Goal: Information Seeking & Learning: Learn about a topic

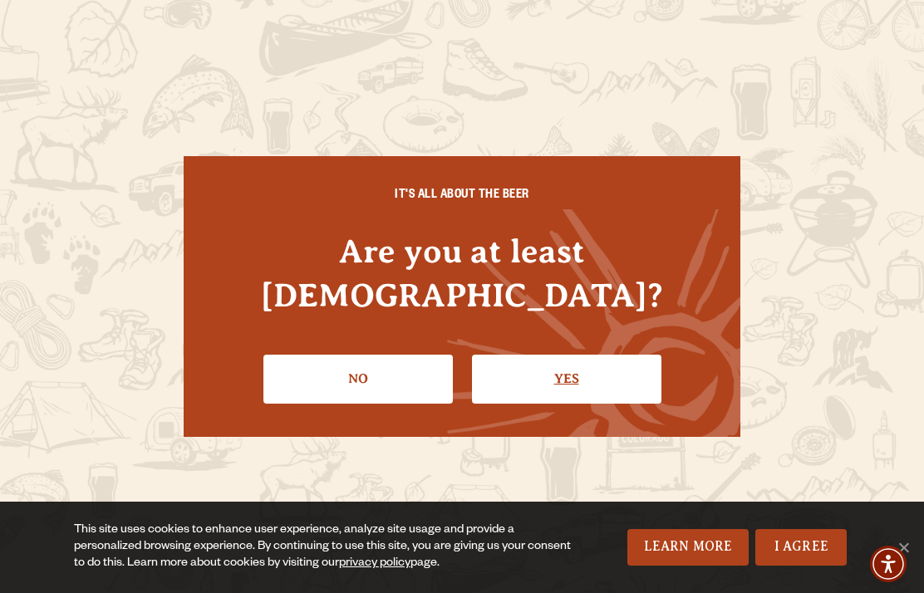
click at [589, 381] on link "Yes" at bounding box center [566, 379] width 189 height 48
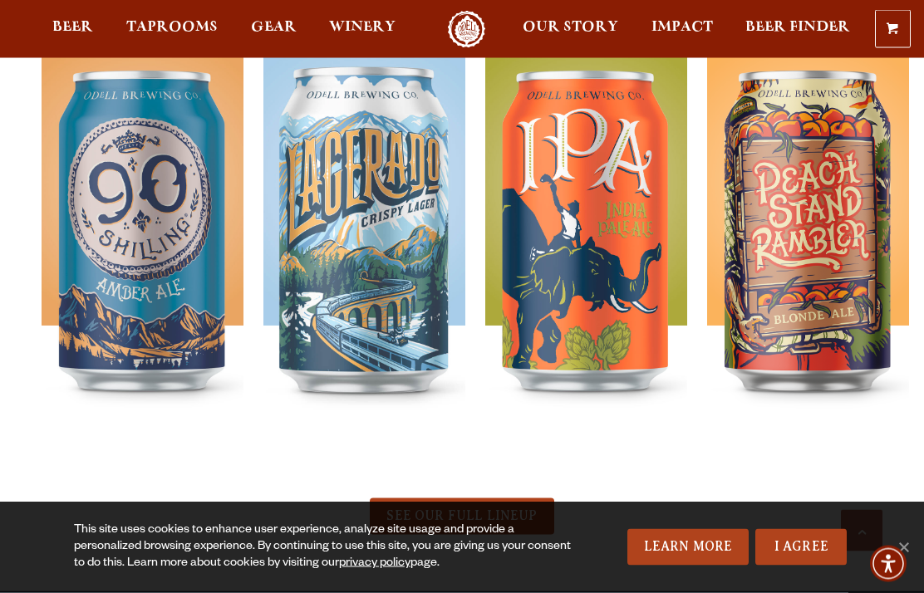
scroll to position [604, 0]
click at [170, 32] on span "Taprooms" at bounding box center [171, 27] width 91 height 13
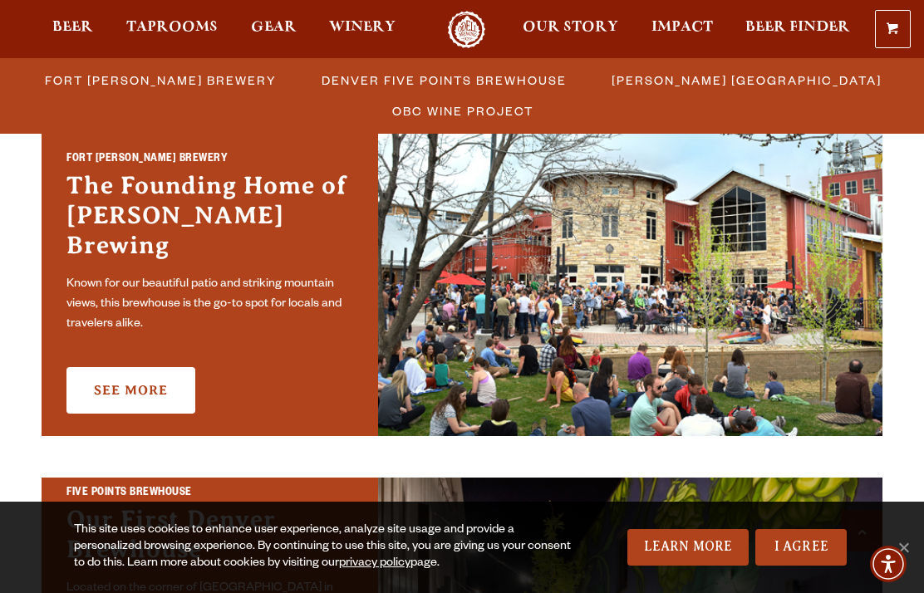
scroll to position [673, 0]
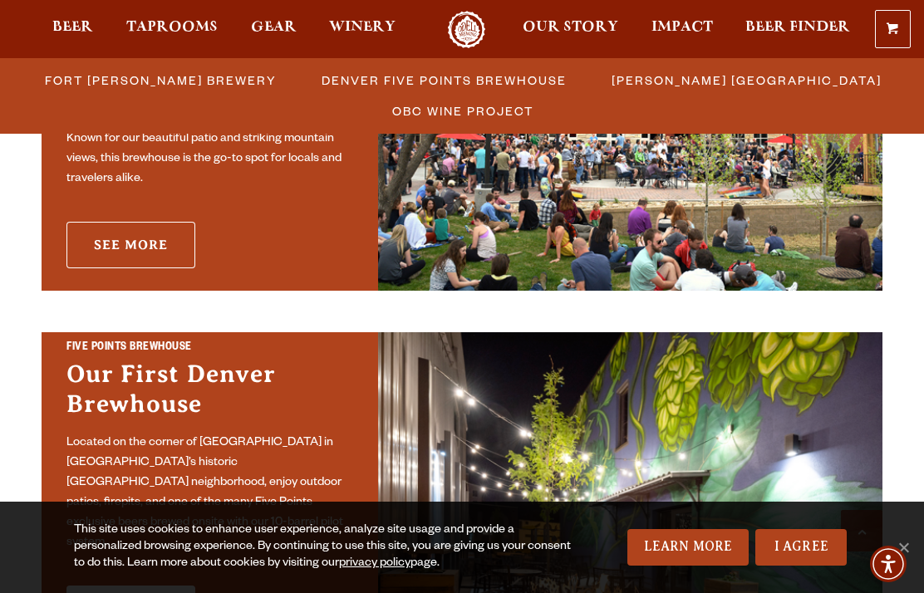
click at [93, 233] on link "See More" at bounding box center [130, 245] width 129 height 47
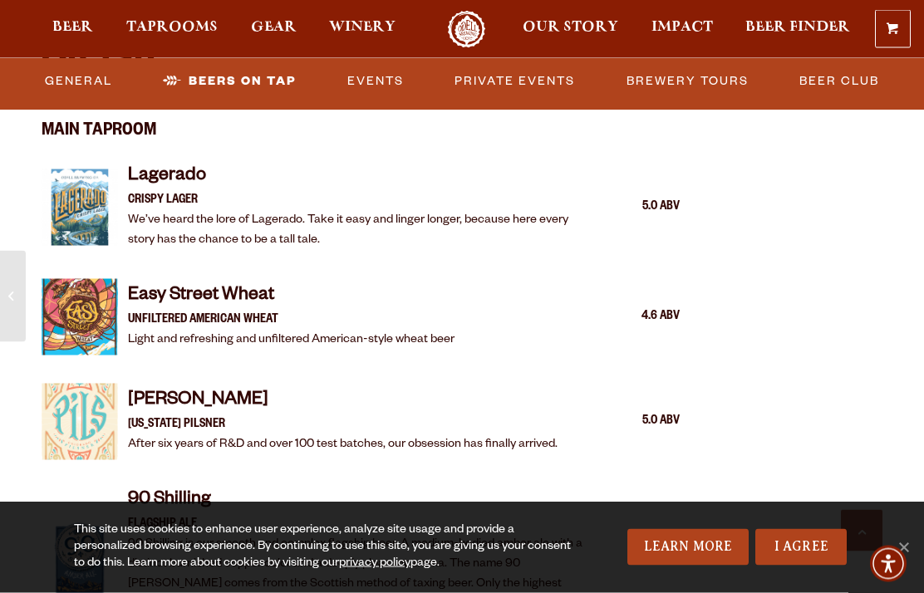
scroll to position [1486, 0]
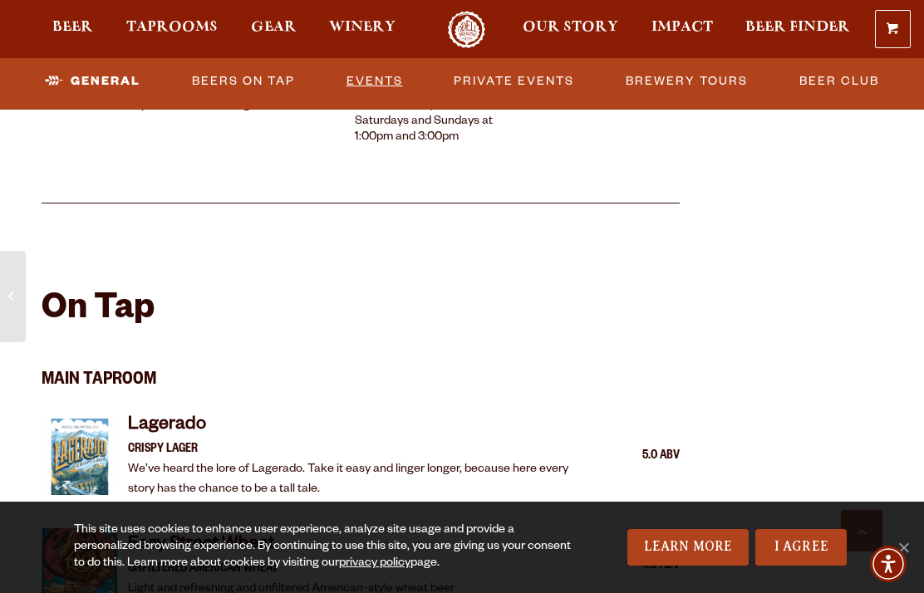
click at [396, 74] on link "Events" at bounding box center [375, 81] width 70 height 38
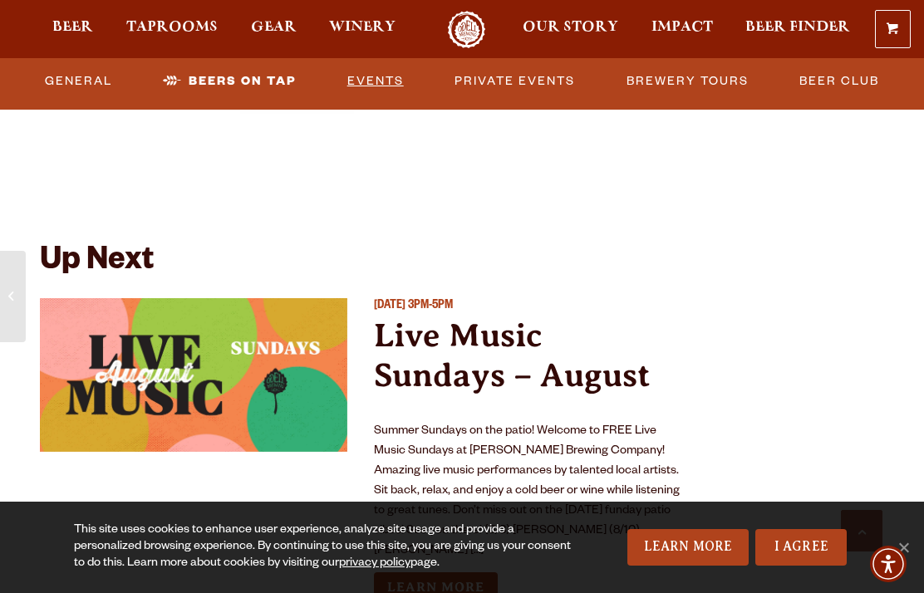
scroll to position [6002, 0]
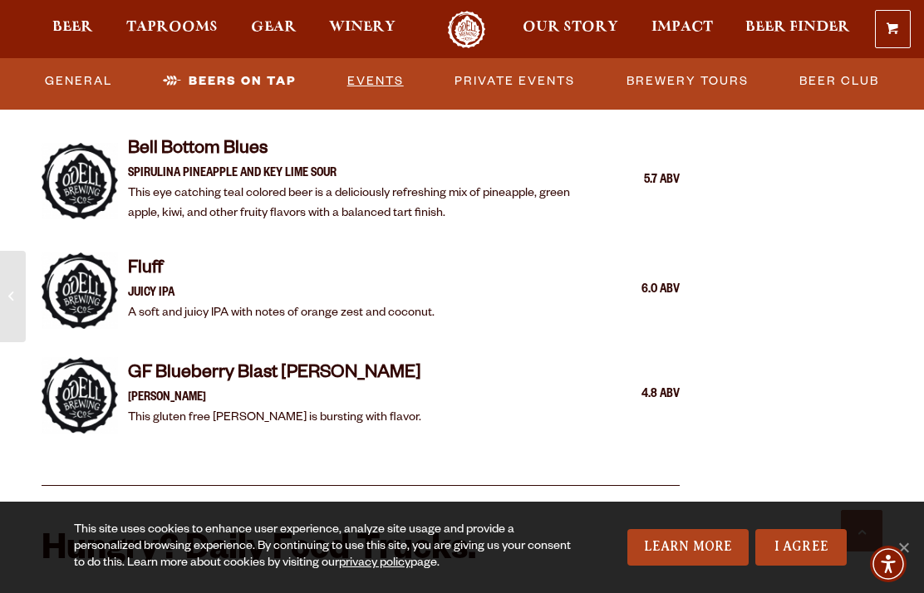
click at [376, 84] on link "Events" at bounding box center [376, 81] width 70 height 38
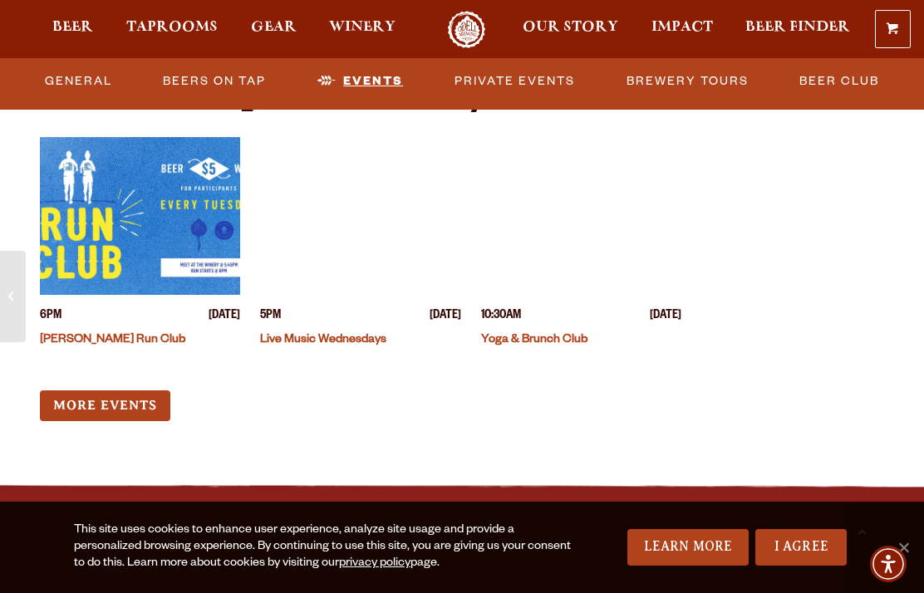
scroll to position [6513, 0]
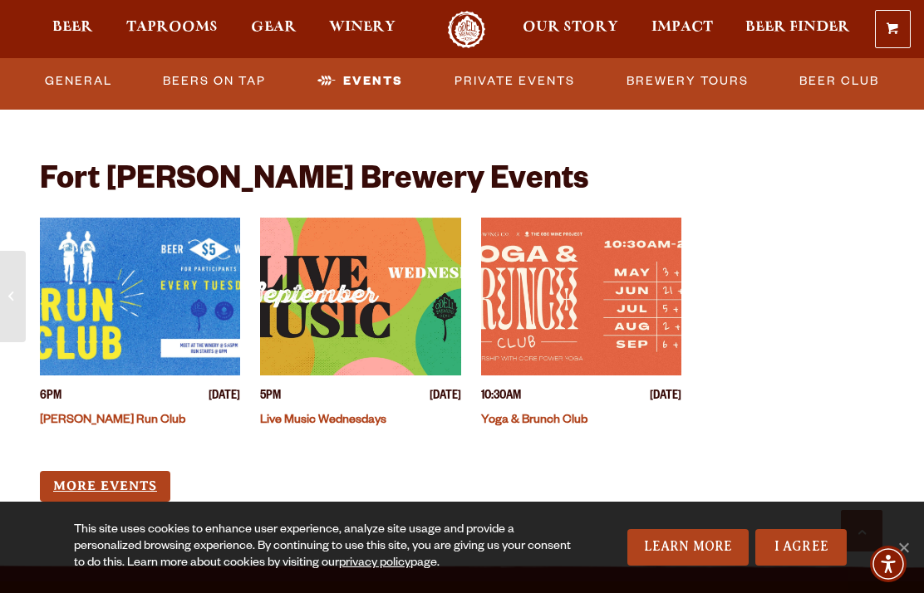
click at [101, 471] on link "More Events" at bounding box center [105, 486] width 130 height 31
